Goal: Register for event/course

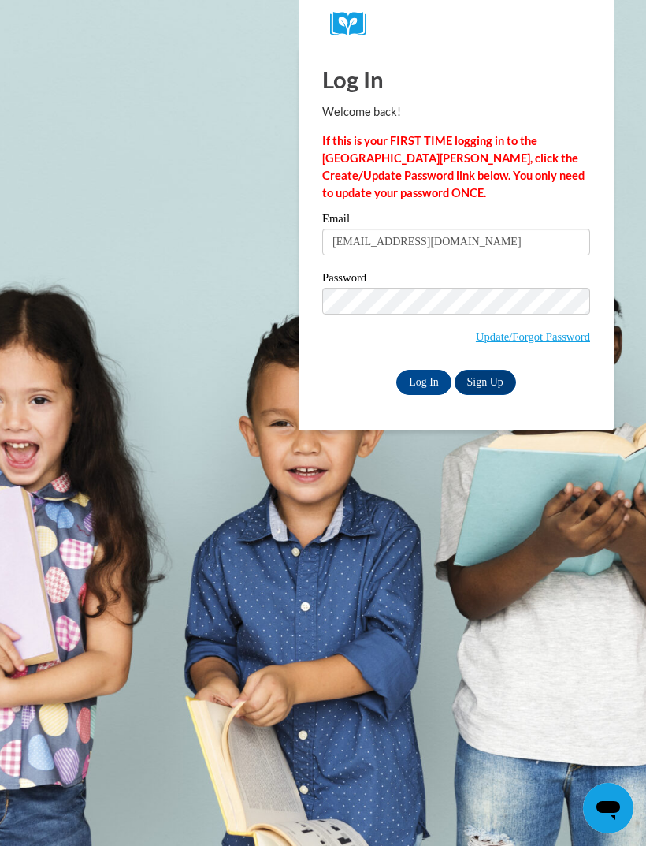
type input "beatrizmendez944@yahoo.com"
click at [433, 380] on input "Log In" at bounding box center [424, 382] width 55 height 25
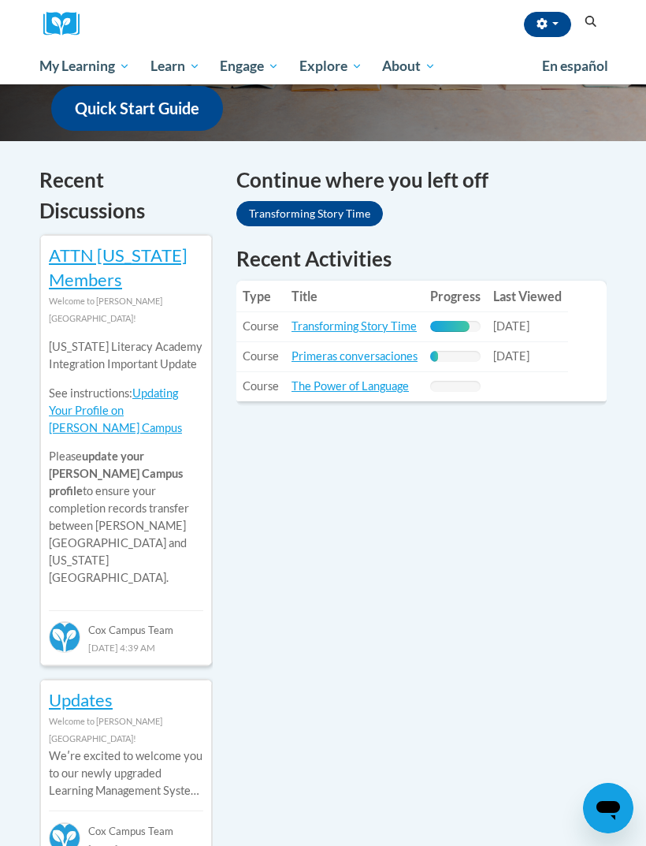
scroll to position [418, 0]
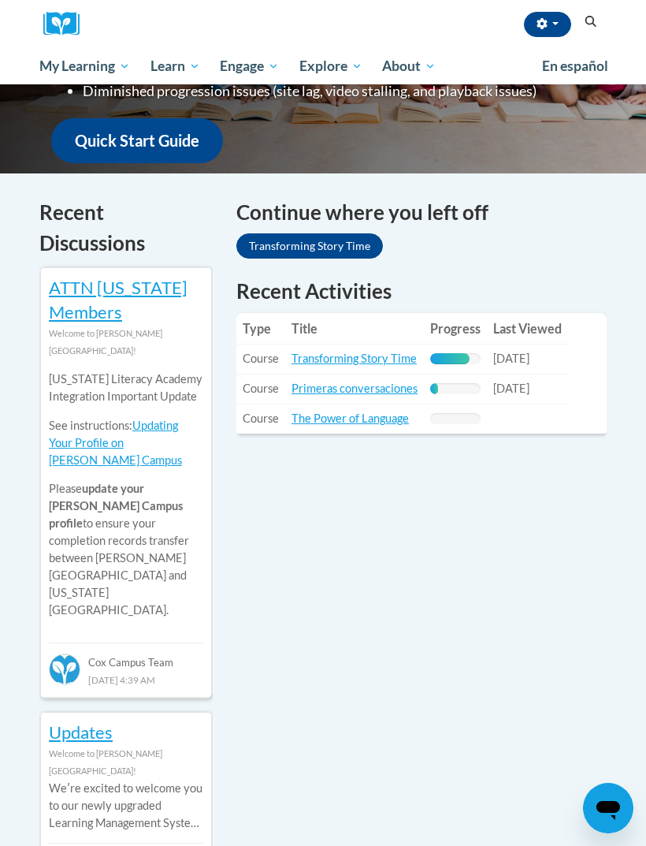
click at [0, 0] on span "My Course Progress" at bounding box center [0, 0] width 0 height 0
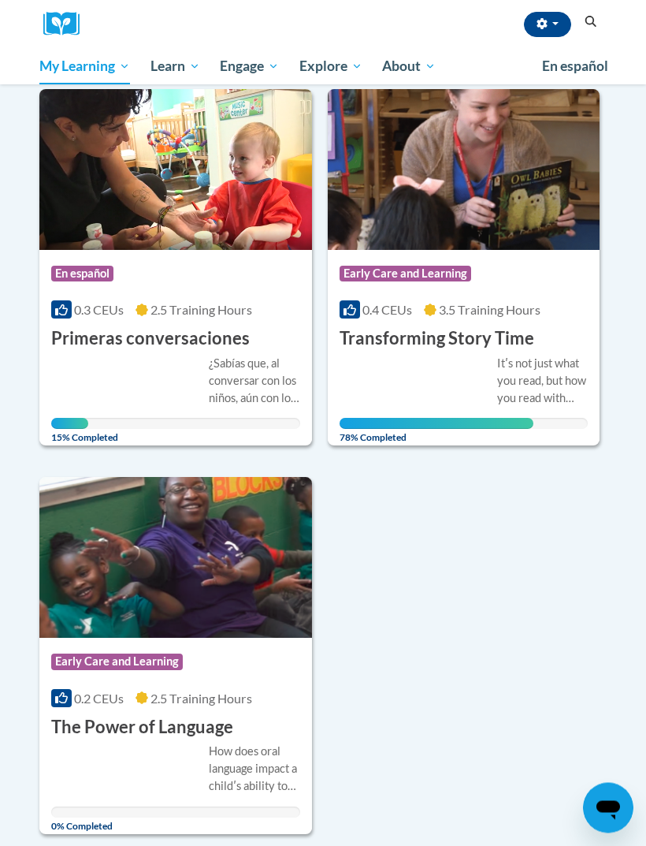
scroll to position [195, 0]
click at [539, 370] on div "Itʹs not just what you read, but how you read with children that makes all the …" at bounding box center [542, 381] width 91 height 52
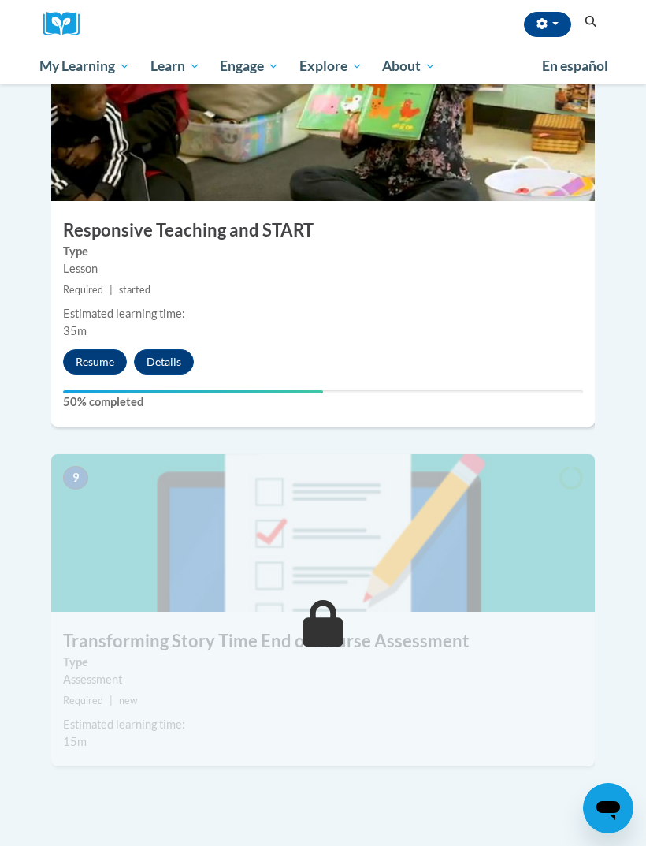
scroll to position [3297, 0]
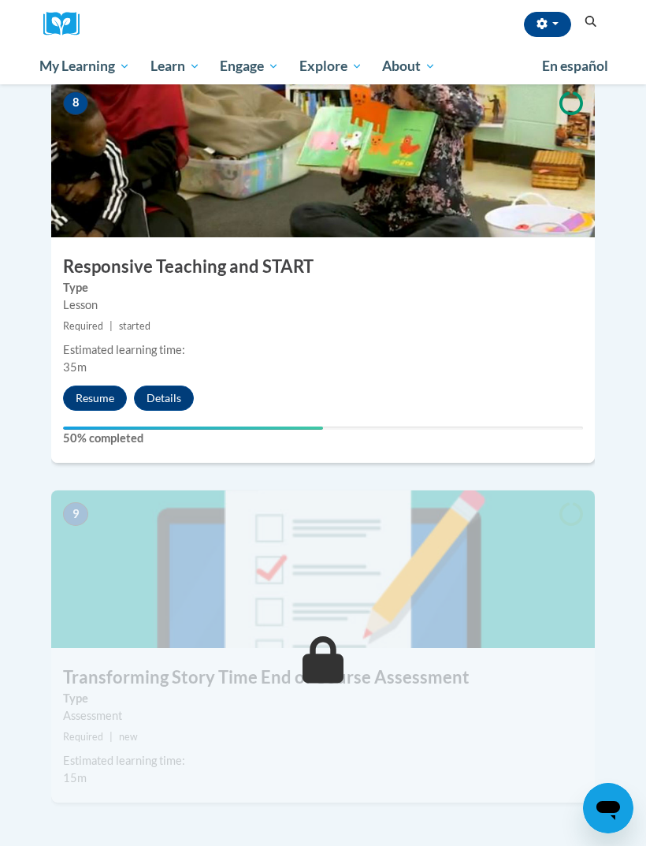
click at [102, 385] on button "Resume" at bounding box center [95, 397] width 64 height 25
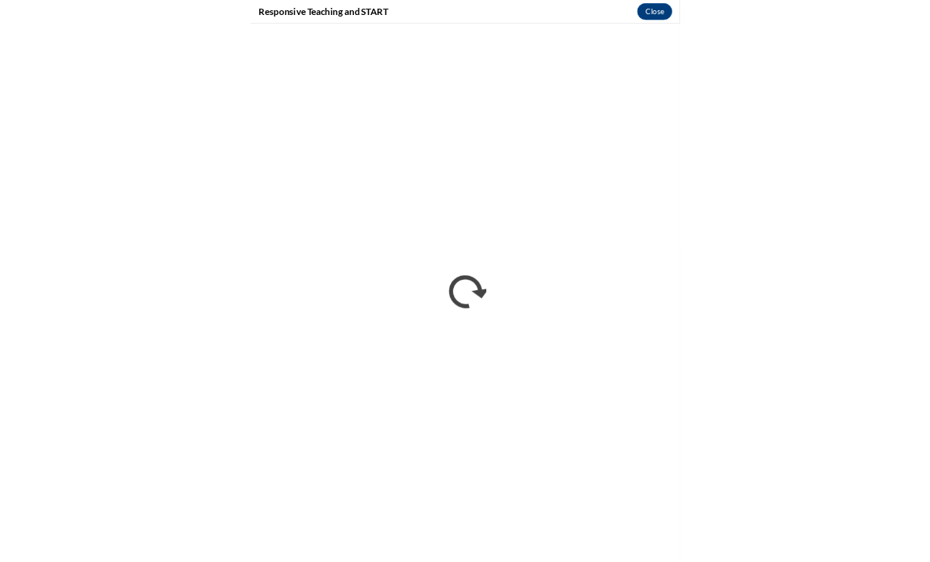
scroll to position [1574, 0]
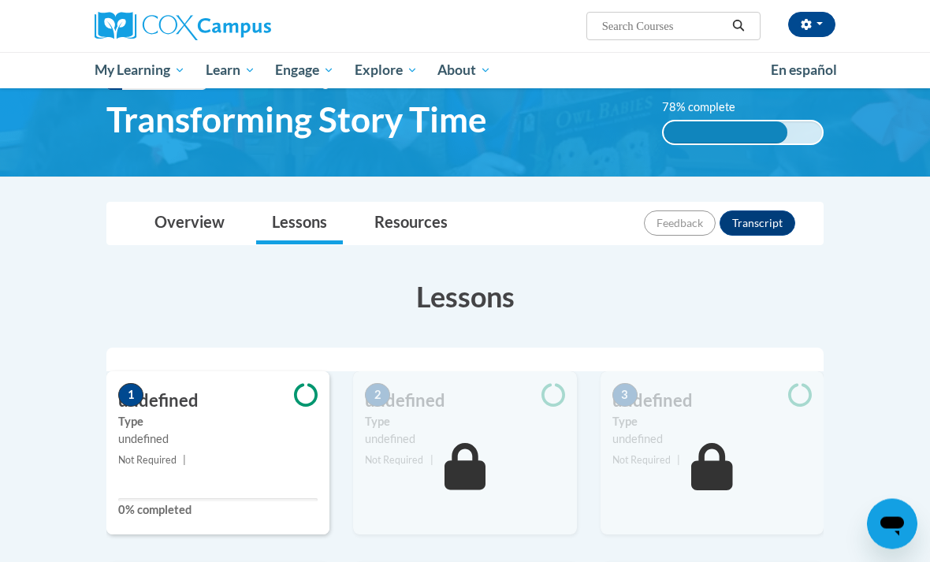
scroll to position [66, 0]
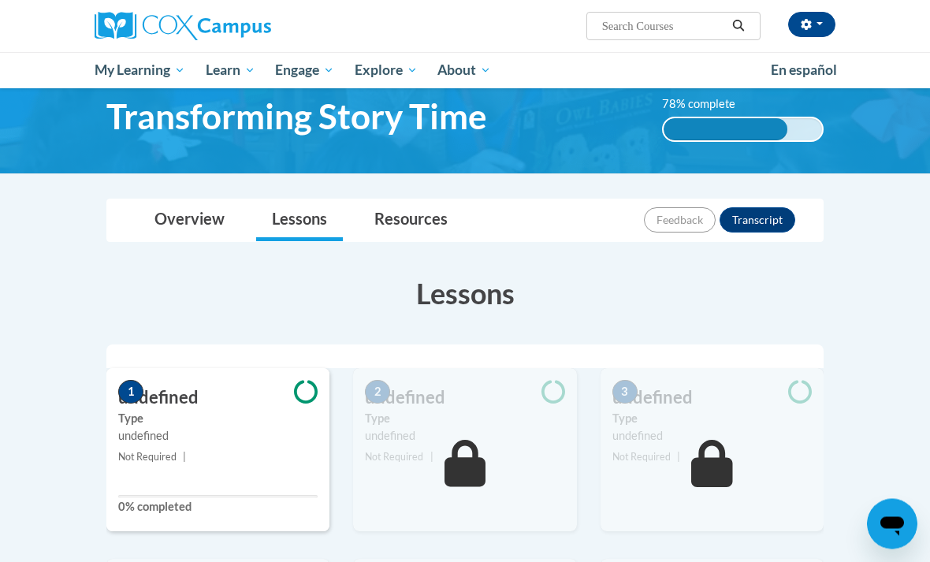
click at [230, 501] on label "0% completed" at bounding box center [217, 507] width 199 height 17
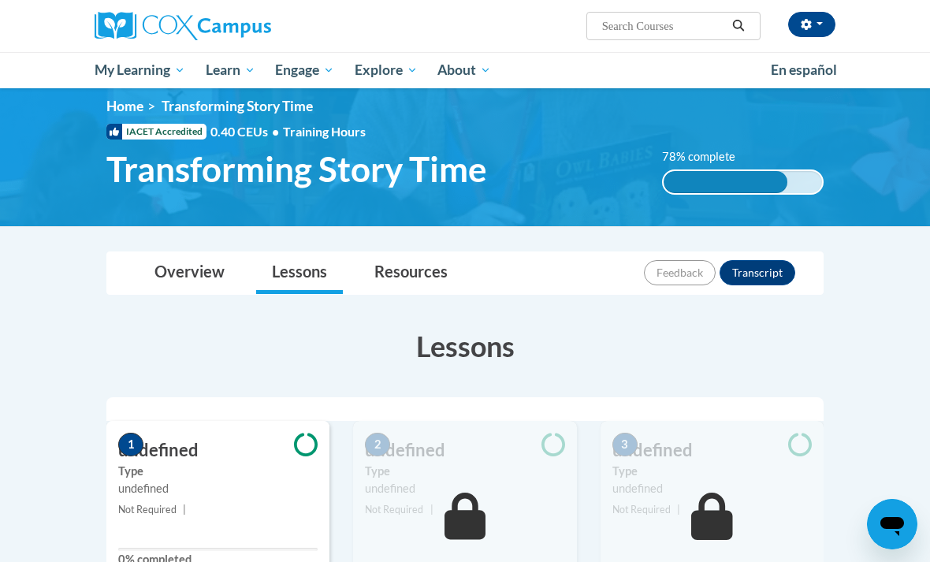
scroll to position [0, 0]
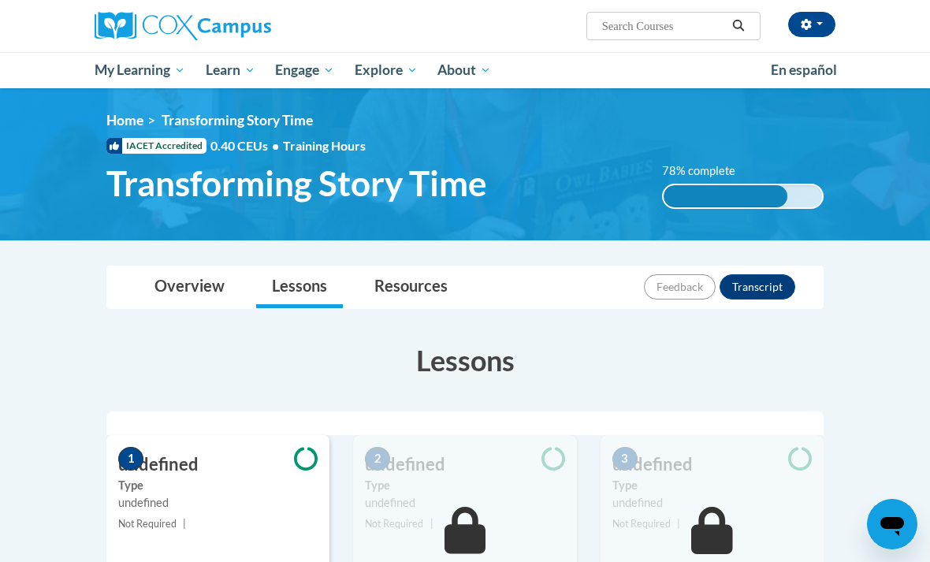
click at [0, 0] on link "My Course Progress" at bounding box center [0, 0] width 0 height 0
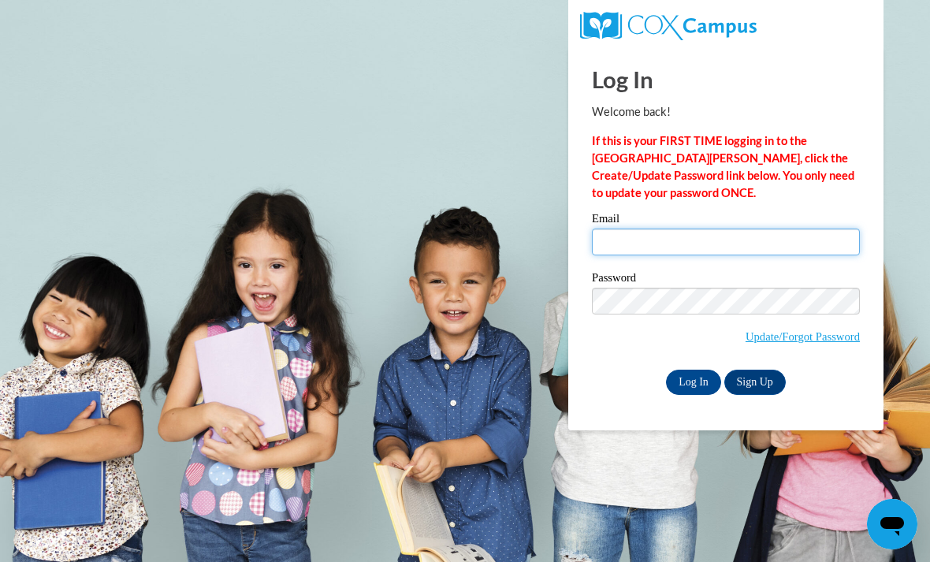
click at [823, 241] on input "Email" at bounding box center [726, 242] width 268 height 27
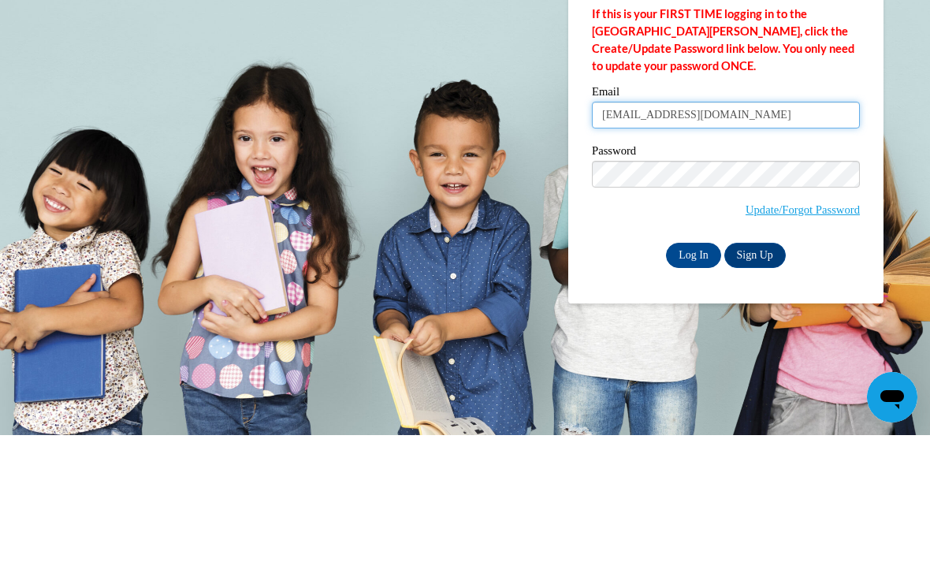
type input "beatrizmendez944@yahoo.com"
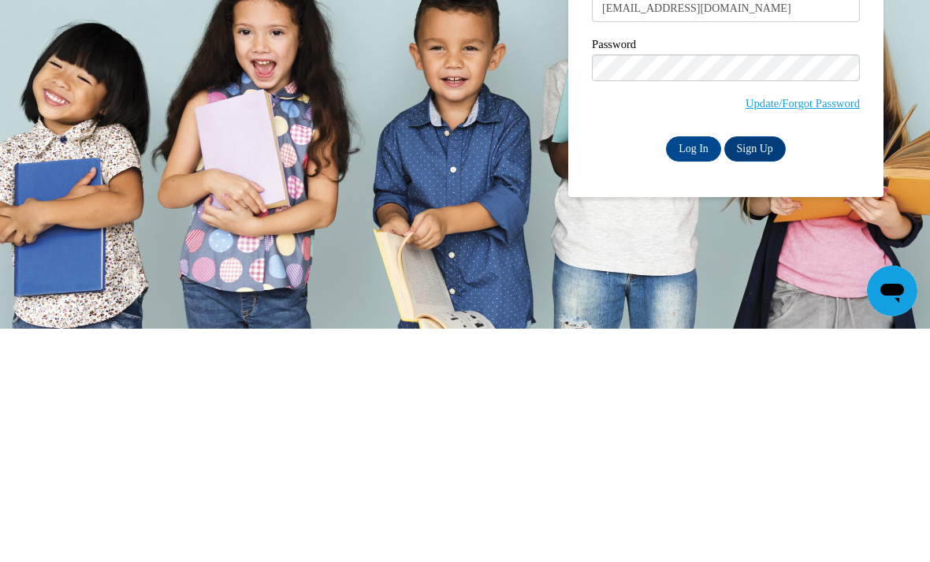
click at [704, 370] on input "Log In" at bounding box center [693, 382] width 55 height 25
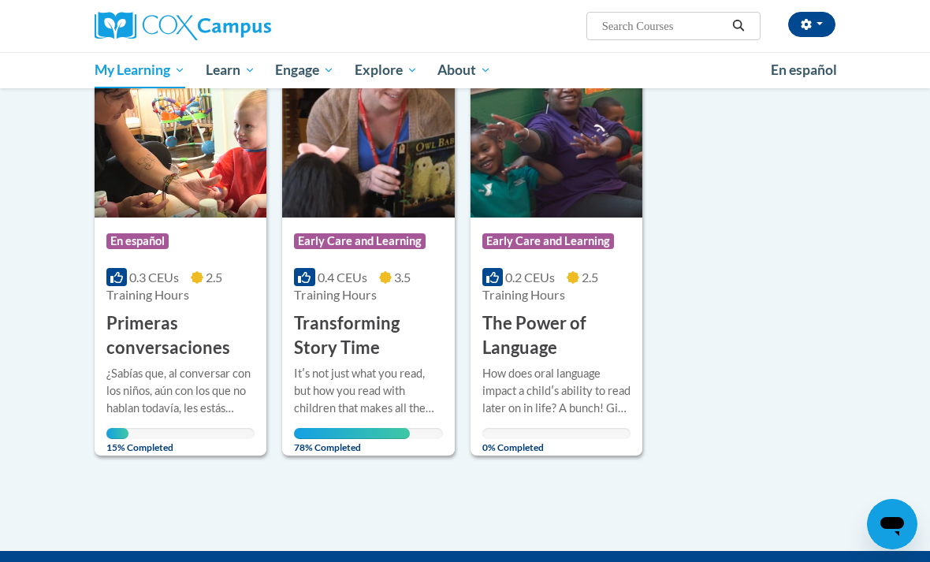
scroll to position [233, 0]
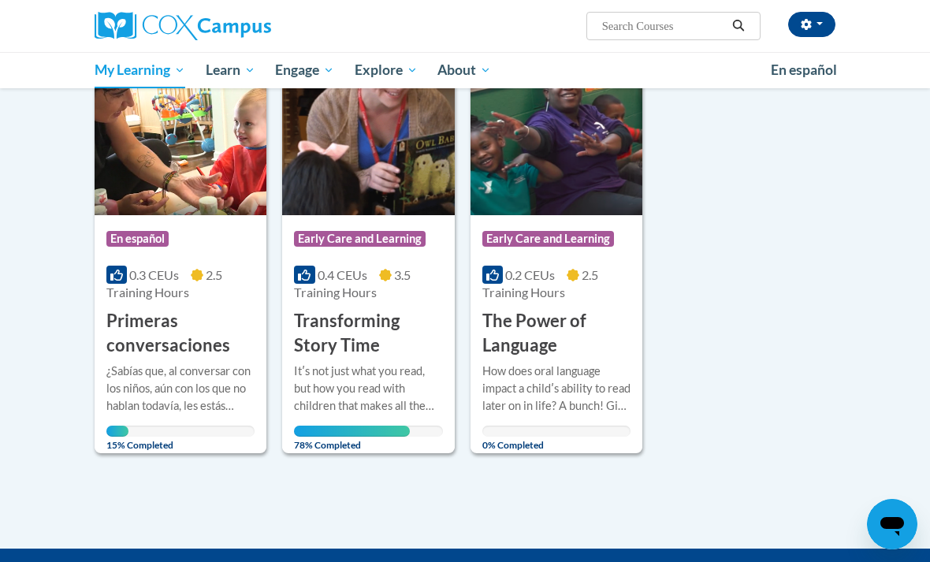
click at [379, 423] on div "Itʹs not just what you read, but how you read with children that makes all the …" at bounding box center [368, 400] width 148 height 75
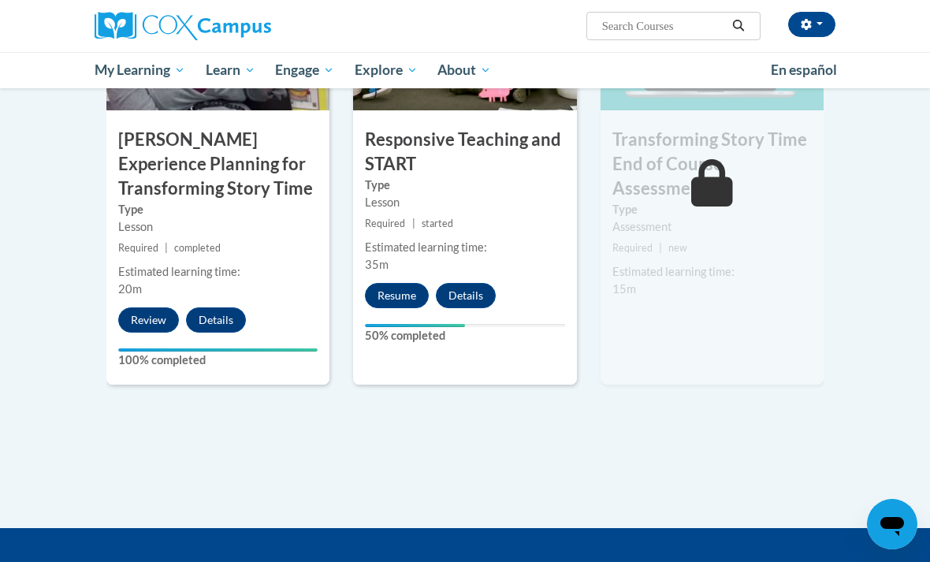
scroll to position [1372, 0]
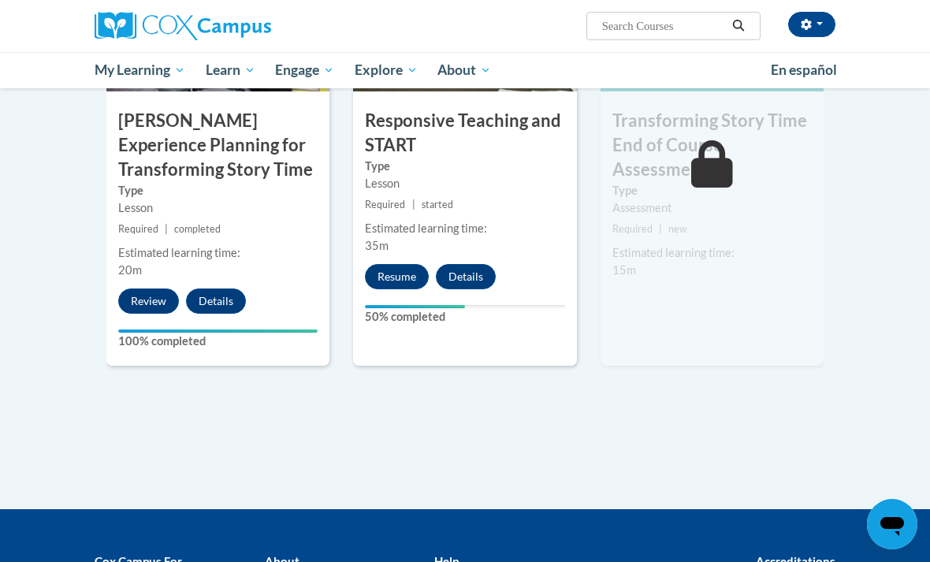
click at [506, 292] on div "8 Responsive Teaching and START Type Lesson Required | started Estimated learni…" at bounding box center [464, 150] width 223 height 432
click at [438, 272] on button "Details" at bounding box center [466, 276] width 60 height 25
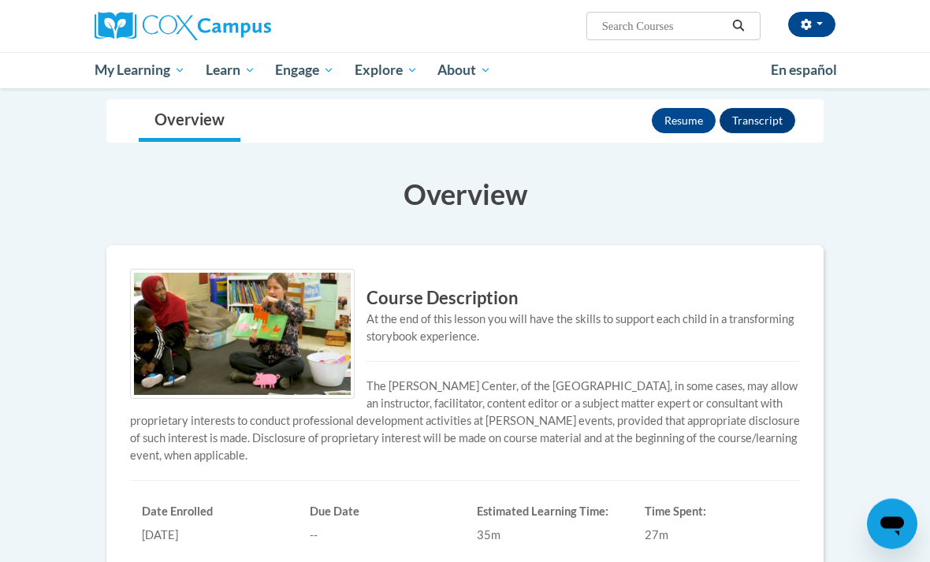
scroll to position [122, 0]
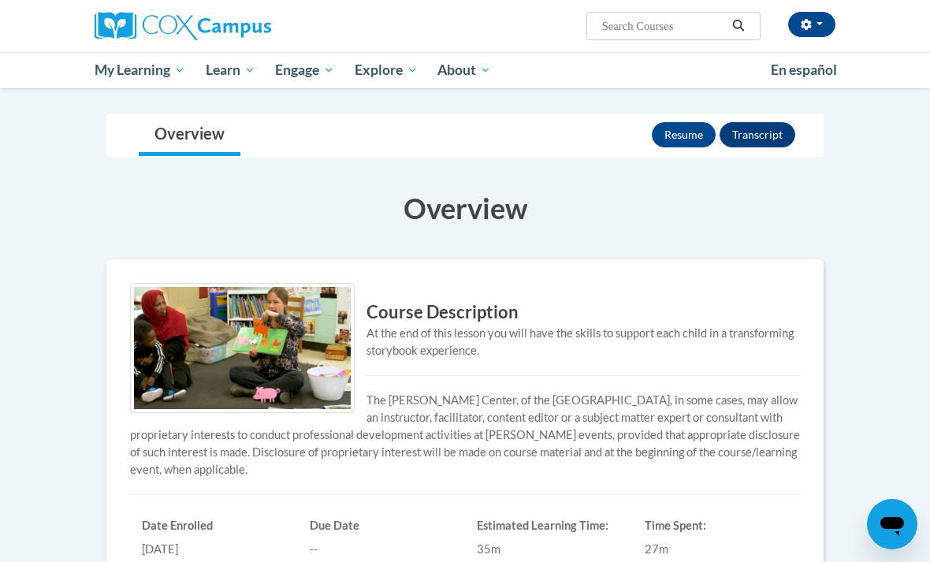
click at [679, 128] on button "Resume" at bounding box center [684, 134] width 64 height 25
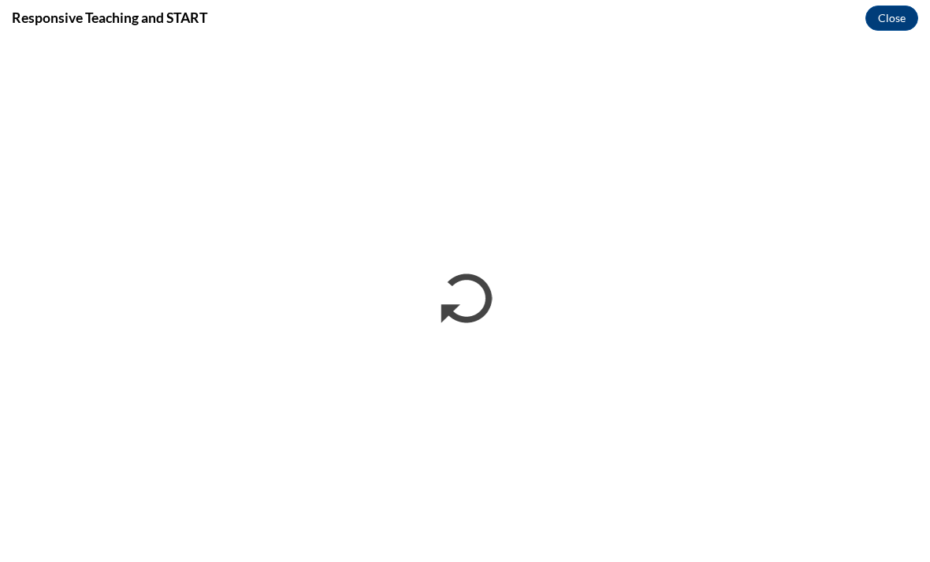
scroll to position [0, 0]
click at [881, 15] on button "Close" at bounding box center [892, 18] width 53 height 25
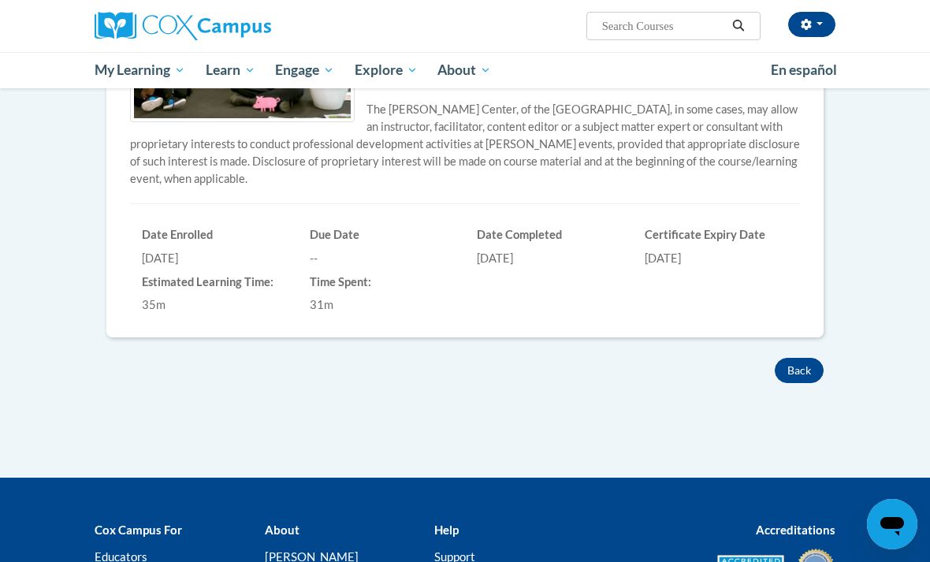
scroll to position [415, 0]
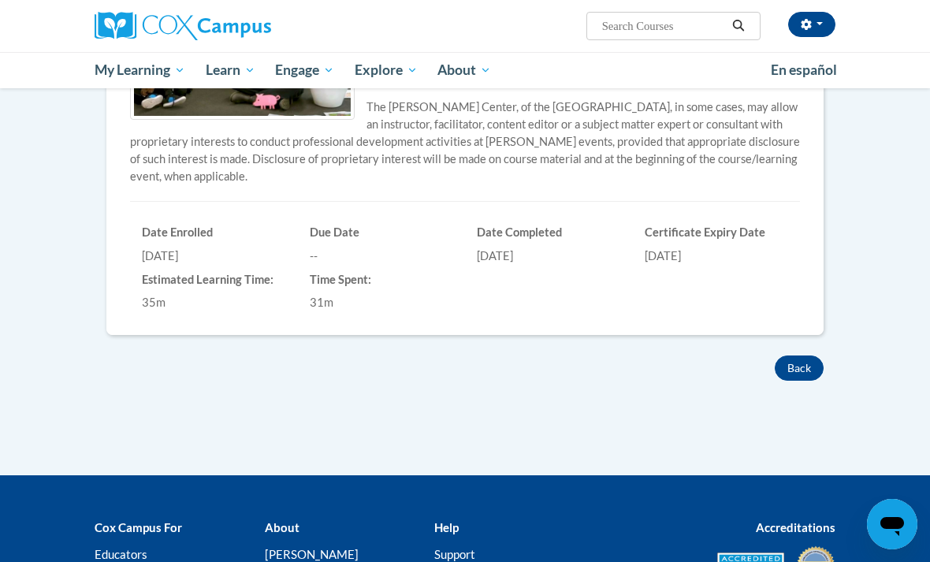
click at [0, 0] on span "My Course Progress" at bounding box center [0, 0] width 0 height 0
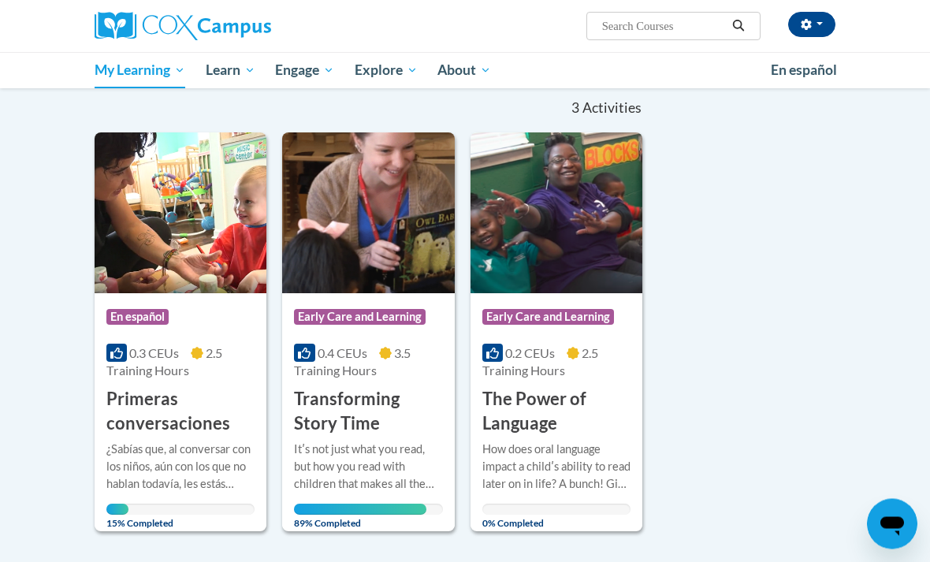
scroll to position [248, 0]
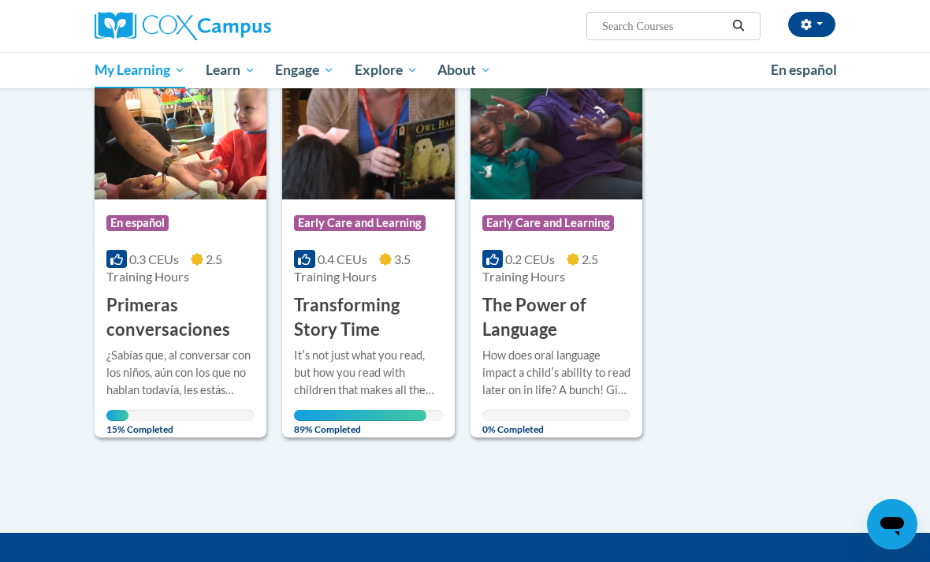
click at [392, 384] on div "Itʹs not just what you read, but how you read with children that makes all the …" at bounding box center [368, 373] width 148 height 52
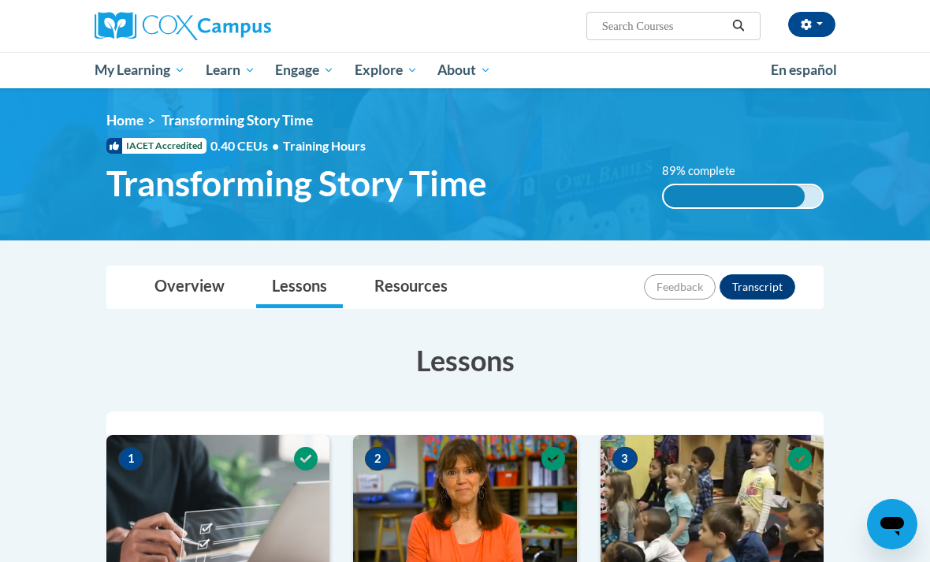
click at [0, 0] on span "My Course Progress" at bounding box center [0, 0] width 0 height 0
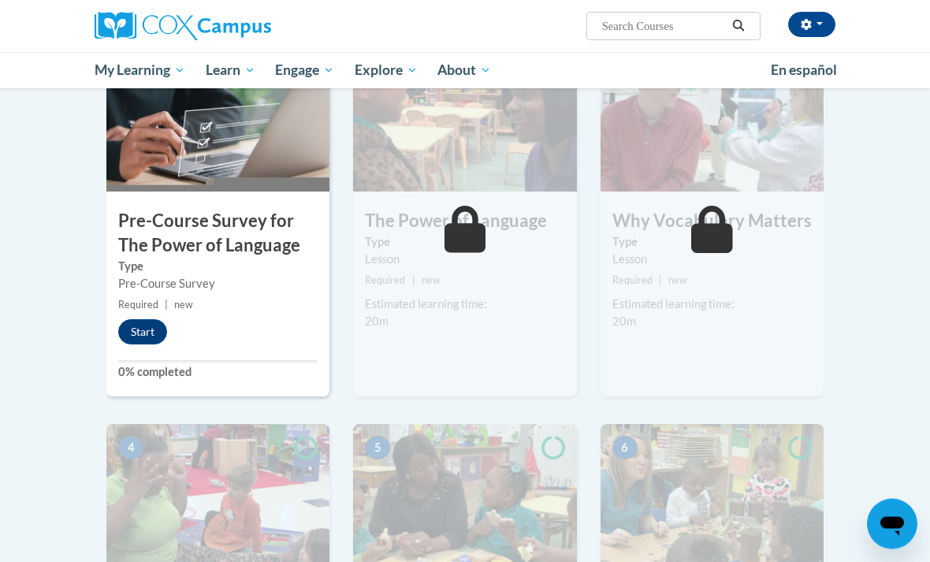
scroll to position [425, 0]
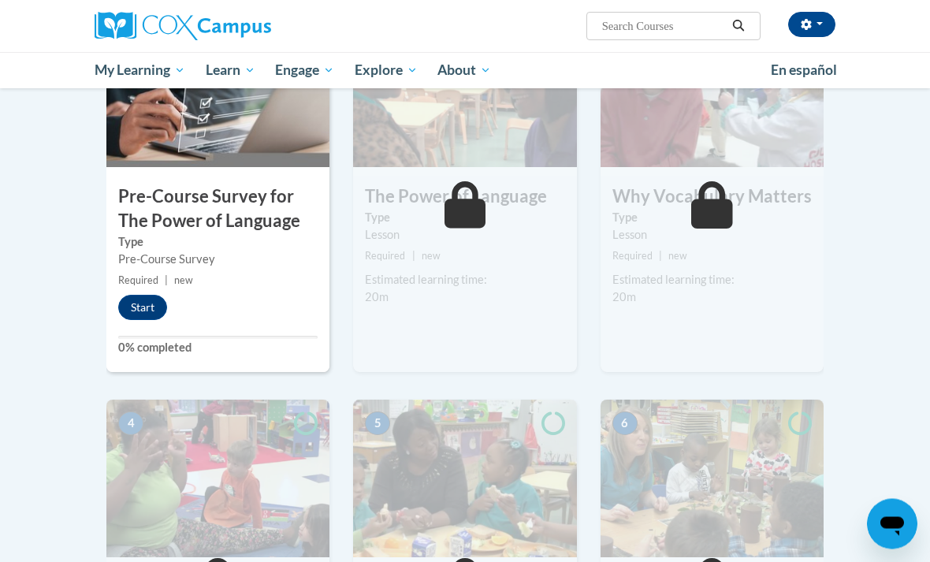
click at [140, 312] on button "Start" at bounding box center [142, 308] width 49 height 25
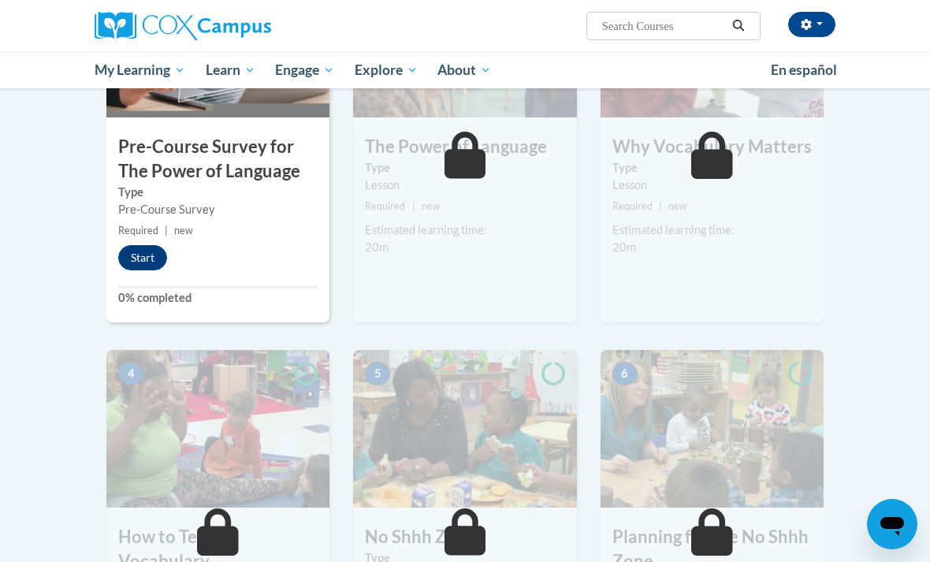
scroll to position [476, 0]
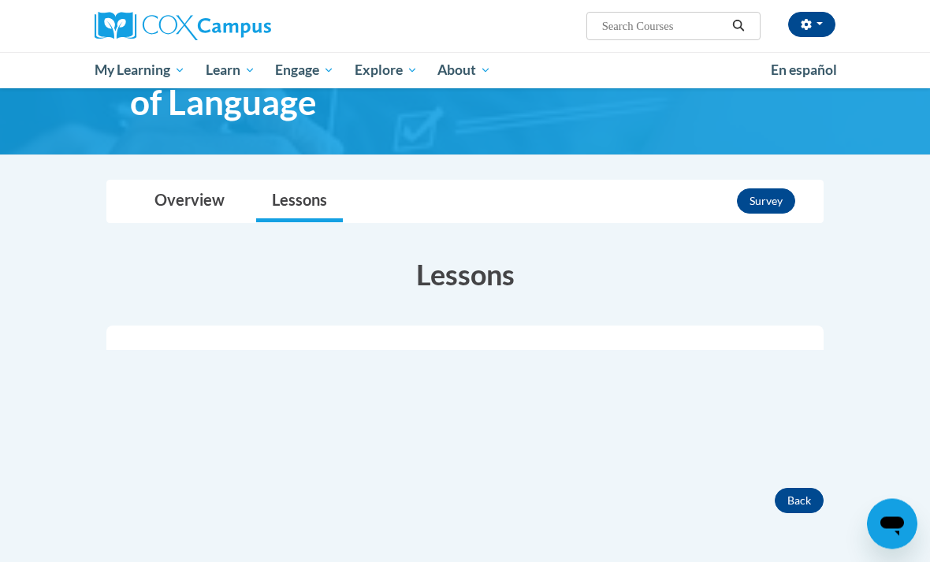
scroll to position [120, 0]
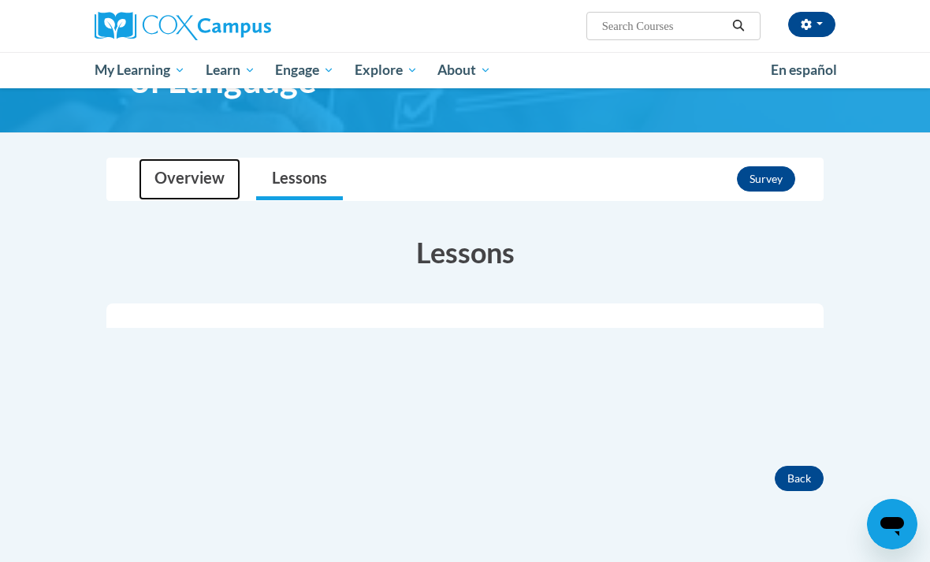
click at [197, 168] on link "Overview" at bounding box center [190, 179] width 102 height 42
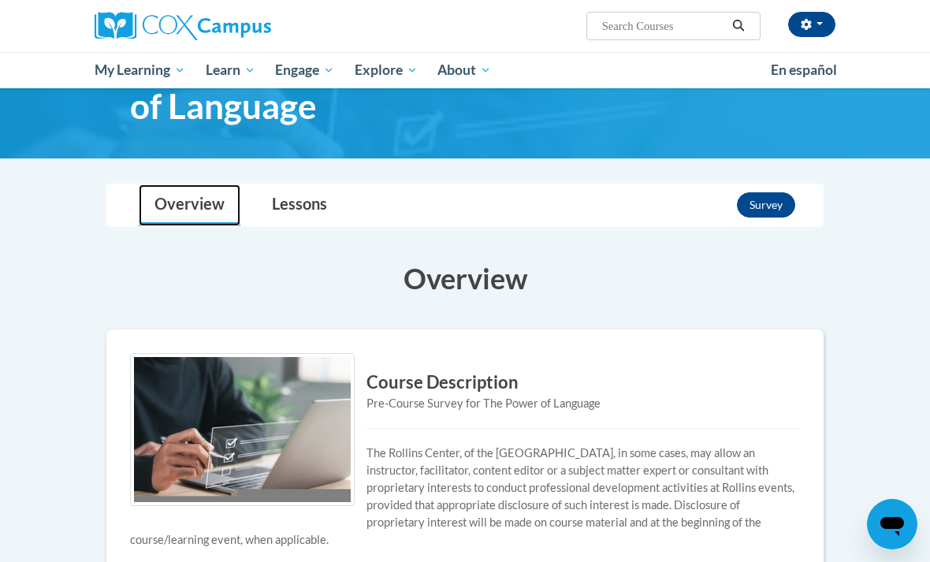
scroll to position [81, 0]
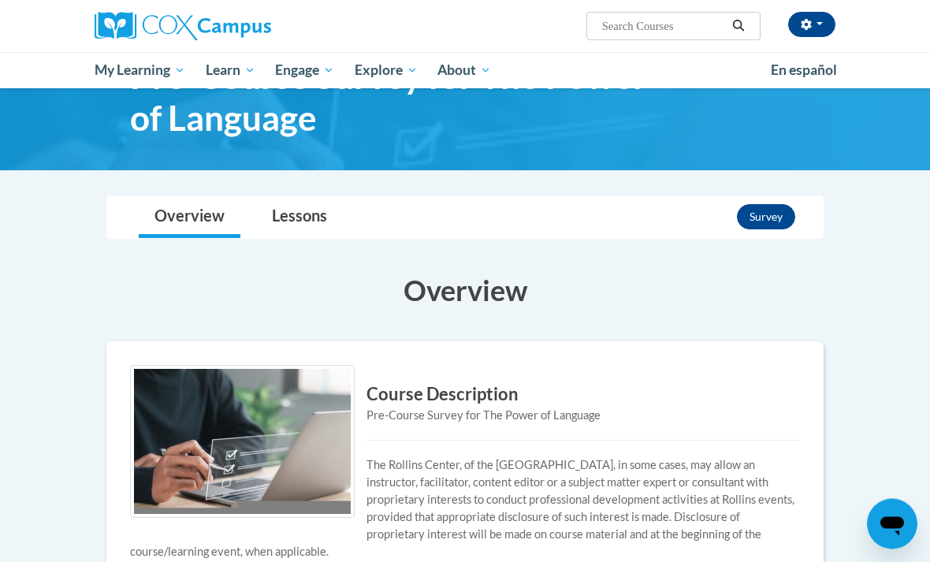
click at [781, 205] on button "Survey" at bounding box center [766, 217] width 58 height 25
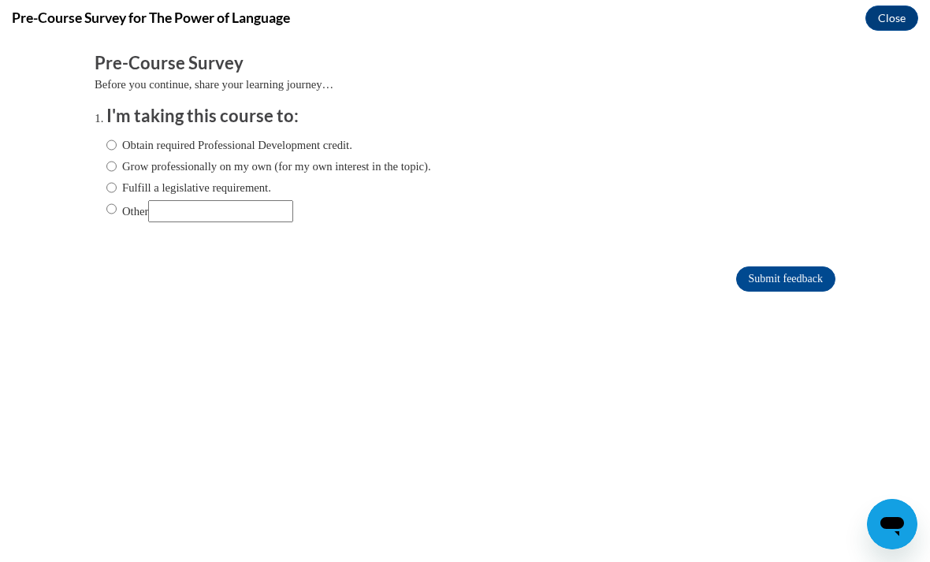
scroll to position [0, 0]
click at [116, 145] on input "Obtain required Professional Development credit." at bounding box center [111, 144] width 10 height 17
radio input "true"
click at [906, 8] on button "Close" at bounding box center [892, 18] width 53 height 25
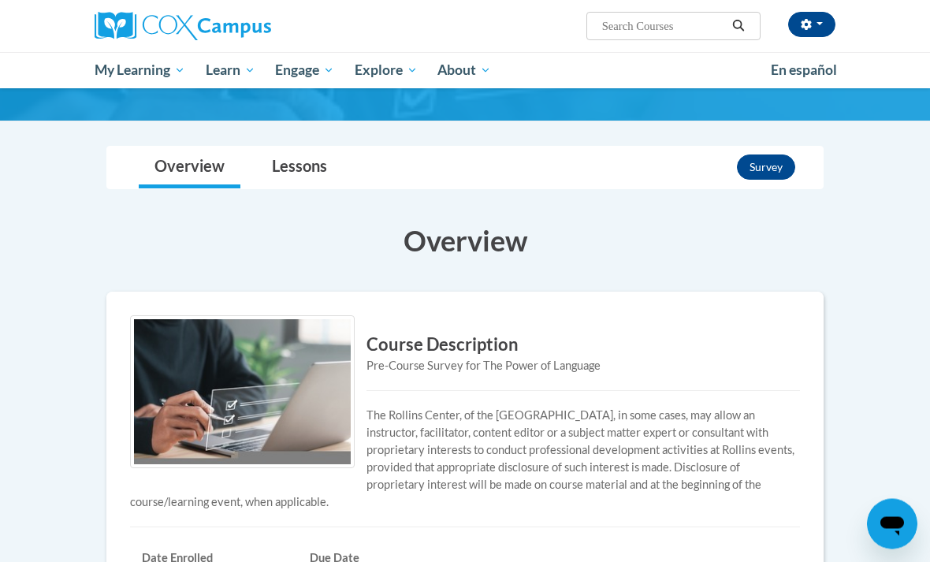
scroll to position [137, 0]
